Goal: Task Accomplishment & Management: Manage account settings

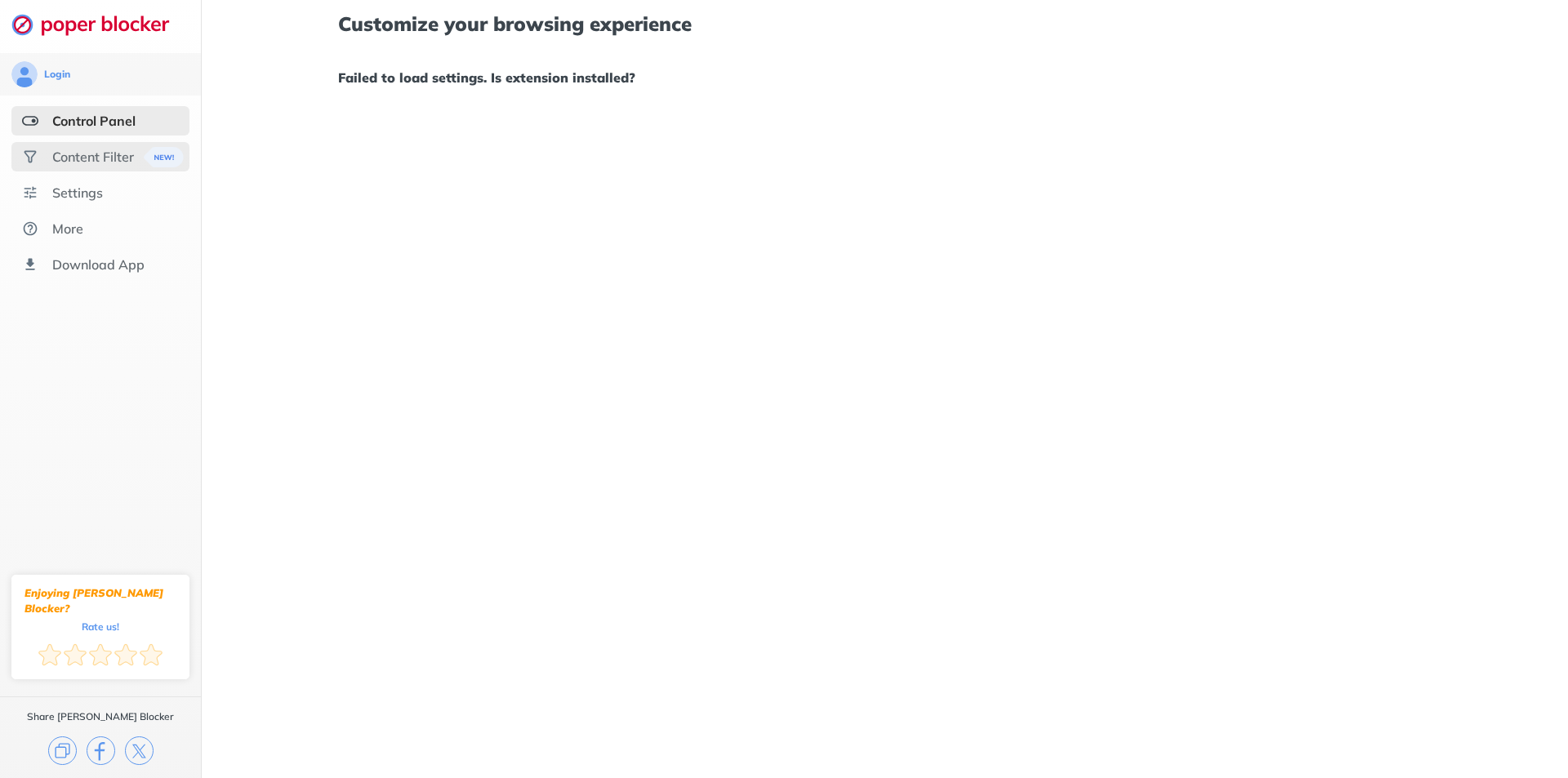
click at [93, 144] on div "Content Filter" at bounding box center [100, 157] width 178 height 30
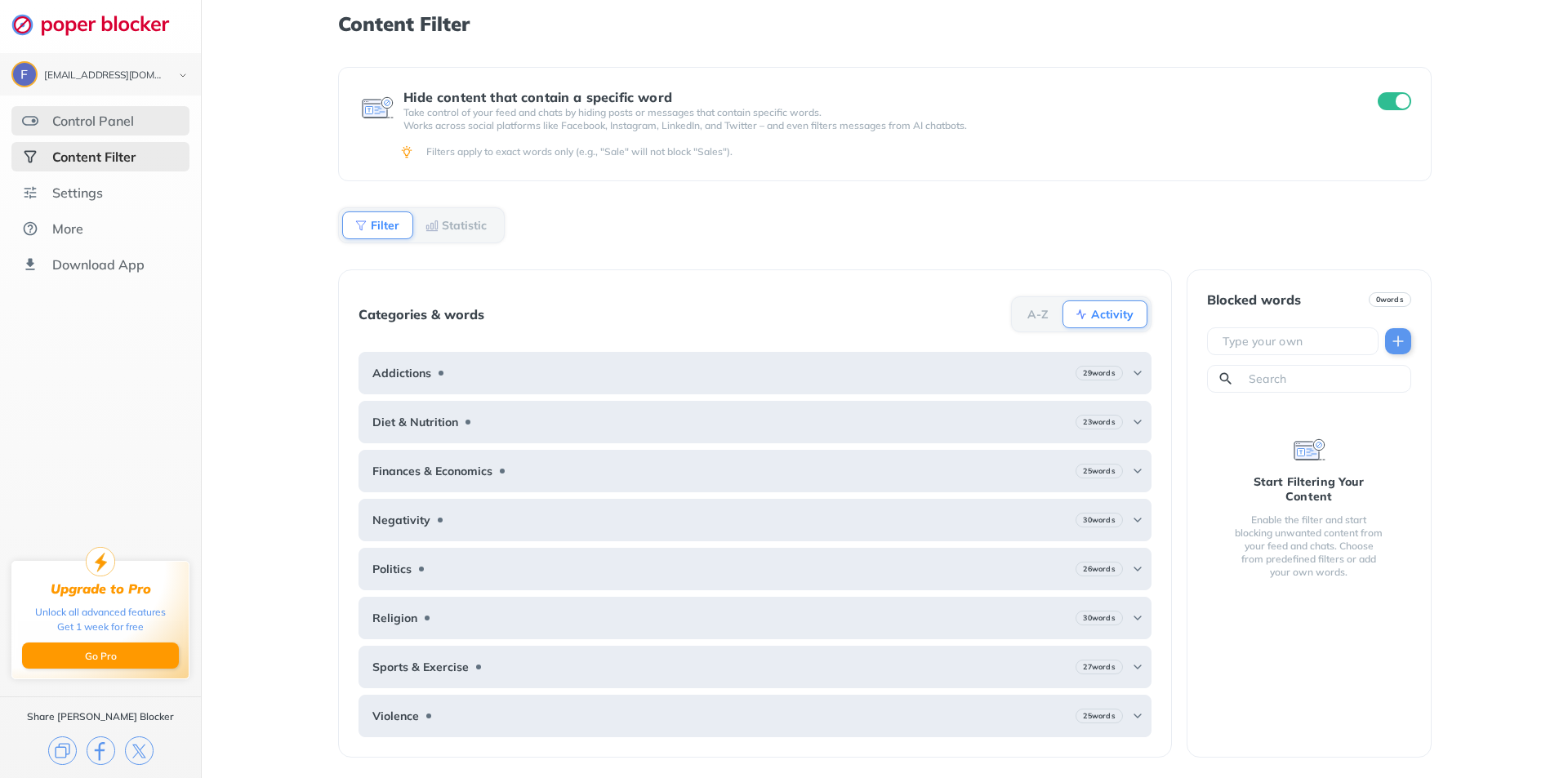
click at [83, 111] on div "Control Panel" at bounding box center [100, 121] width 178 height 30
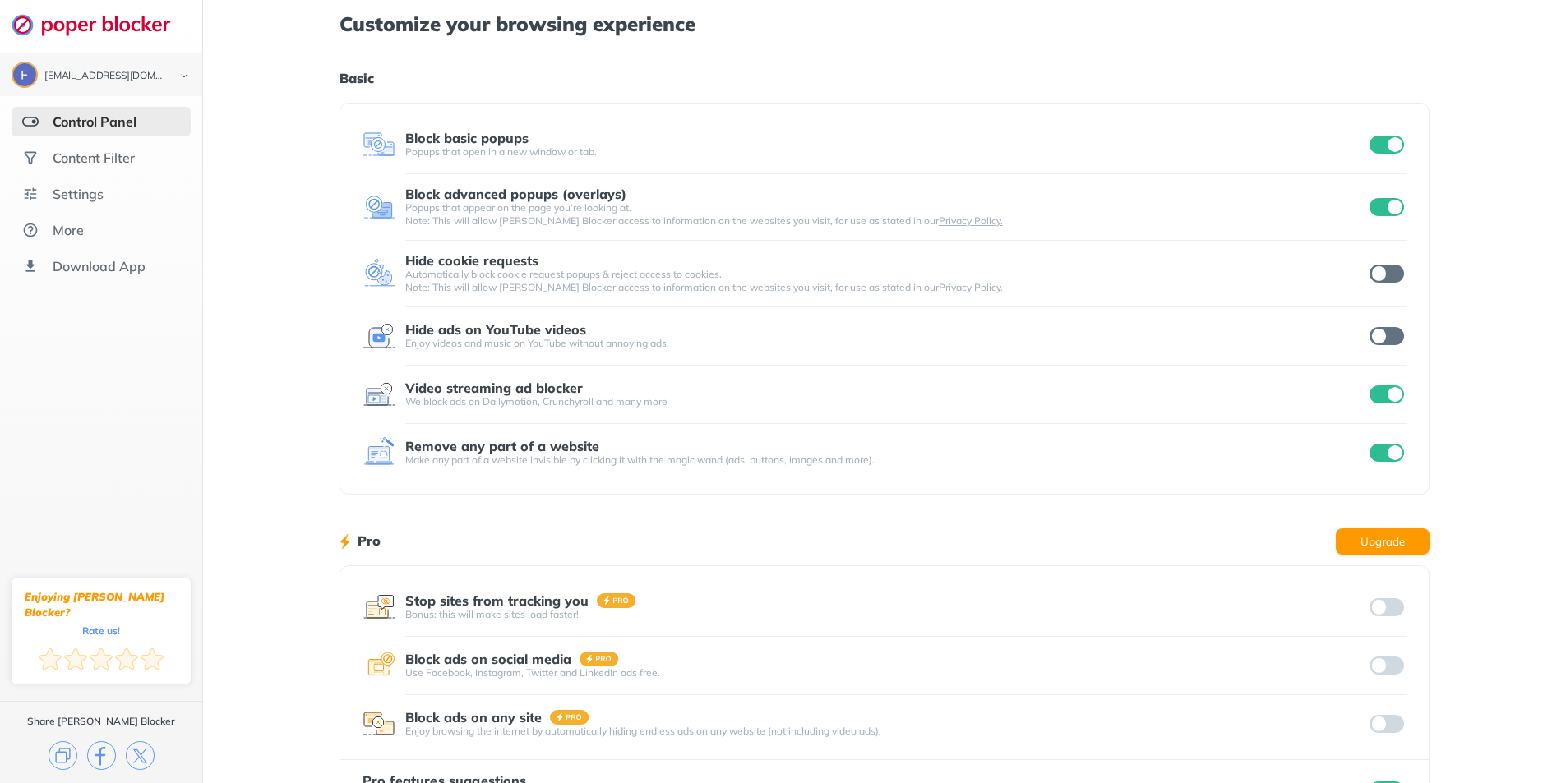
click at [80, 249] on ul "Control Panel Content Filter Settings More Download App" at bounding box center [101, 194] width 202 height 174
click at [95, 225] on div "More" at bounding box center [101, 230] width 179 height 30
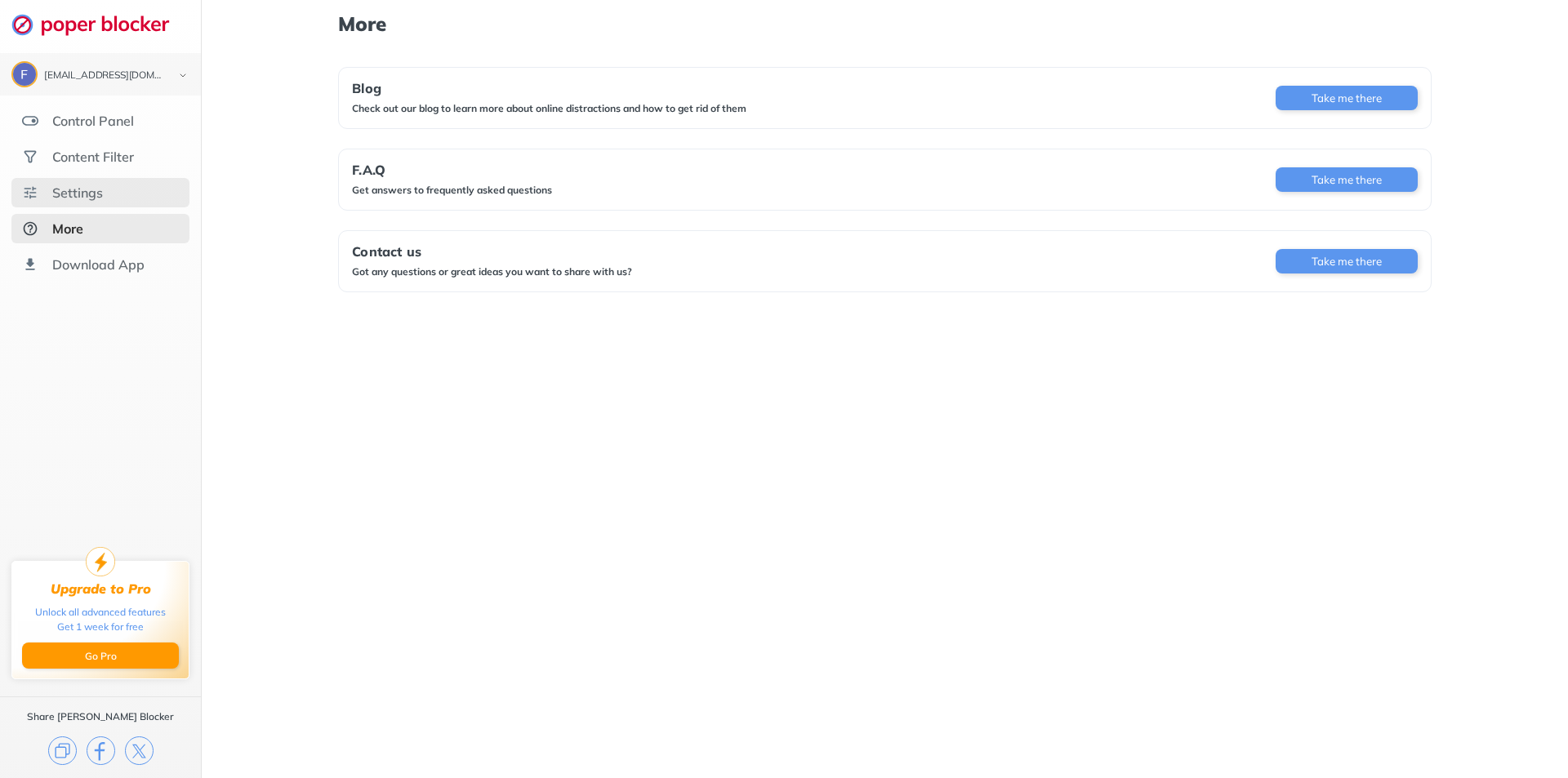
click at [133, 192] on div "Settings" at bounding box center [100, 193] width 178 height 30
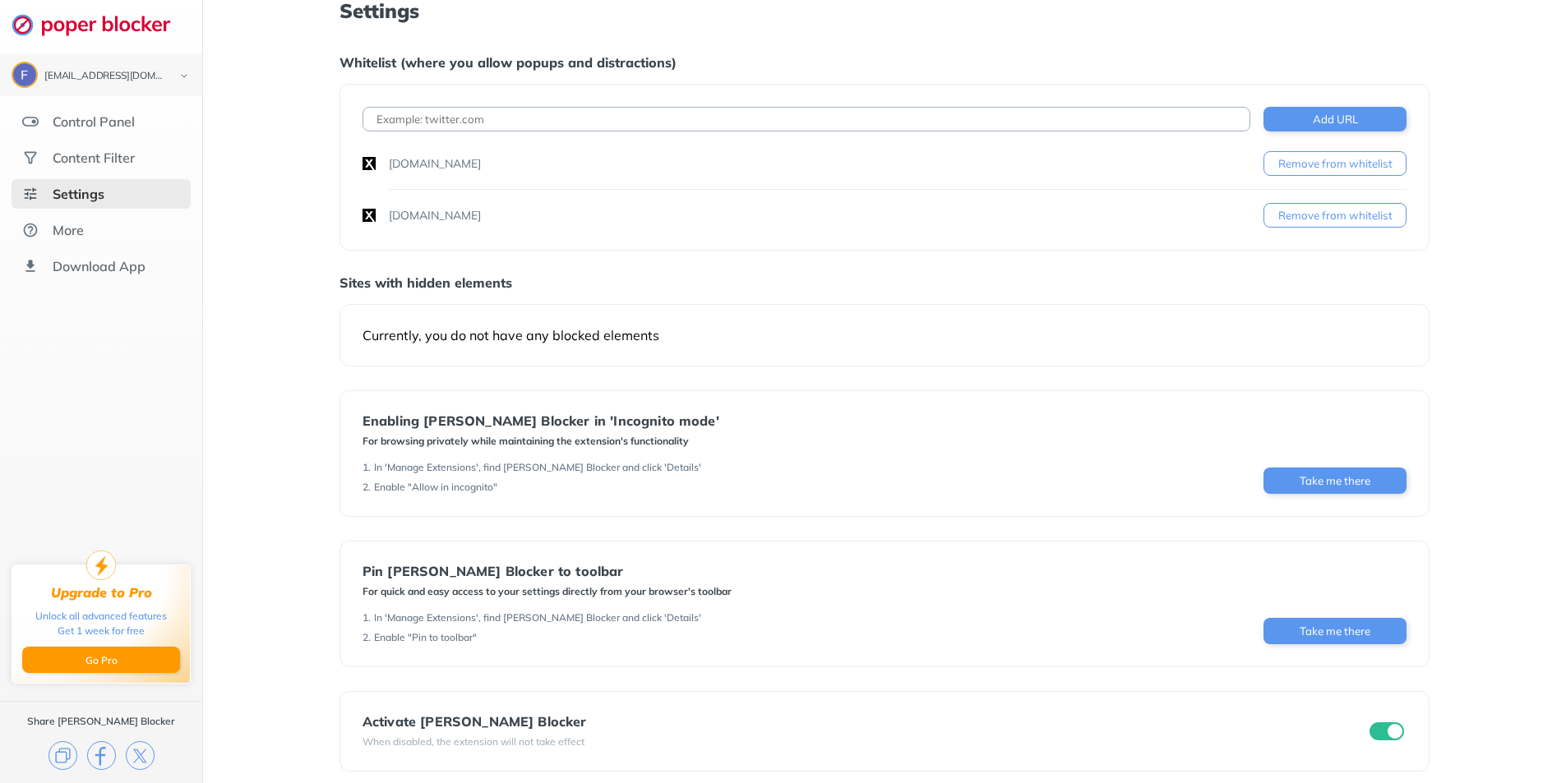
scroll to position [25, 0]
